Goal: Obtain resource: Download file/media

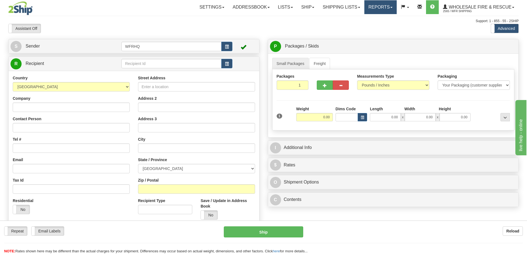
click at [387, 7] on link "Reports" at bounding box center [380, 7] width 32 height 14
click at [364, 20] on span "Standard" at bounding box center [359, 19] width 16 height 4
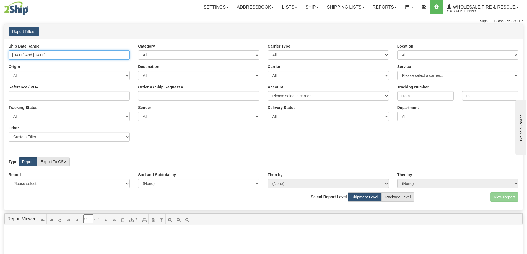
click at [45, 56] on input "[DATE] And [DATE]" at bounding box center [69, 54] width 121 height 9
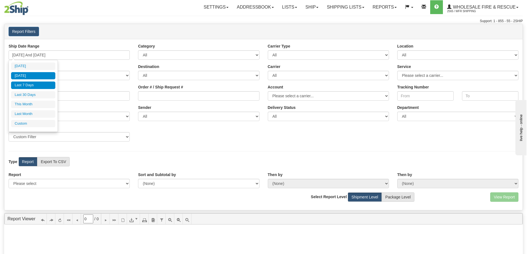
click at [43, 76] on li "[DATE]" at bounding box center [33, 75] width 44 height 7
type input "[DATE] And [DATE]"
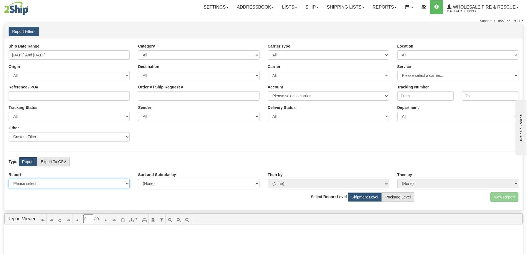
click at [63, 185] on select "Please select 1 Line Shipment Report Address Detail Basic Shipment Overview Can…" at bounding box center [69, 183] width 121 height 9
select select "Users\Full Reference Detail.trdx"
click at [9, 179] on select "Please select 1 Line Shipment Report Address Detail Basic Shipment Overview Can…" at bounding box center [69, 183] width 121 height 9
click at [499, 197] on button "View Report" at bounding box center [504, 197] width 28 height 9
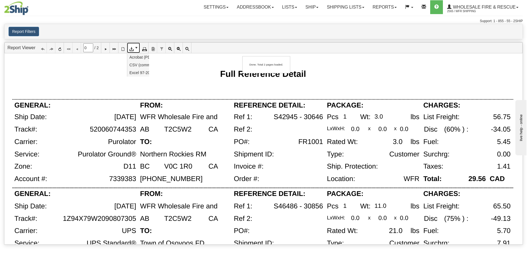
click at [133, 50] on icon at bounding box center [131, 48] width 4 height 4
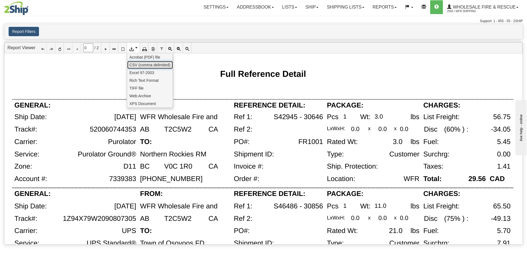
click at [142, 65] on span "CSV (comma delimited)" at bounding box center [149, 65] width 41 height 6
